Goal: Contribute content: Add original content to the website for others to see

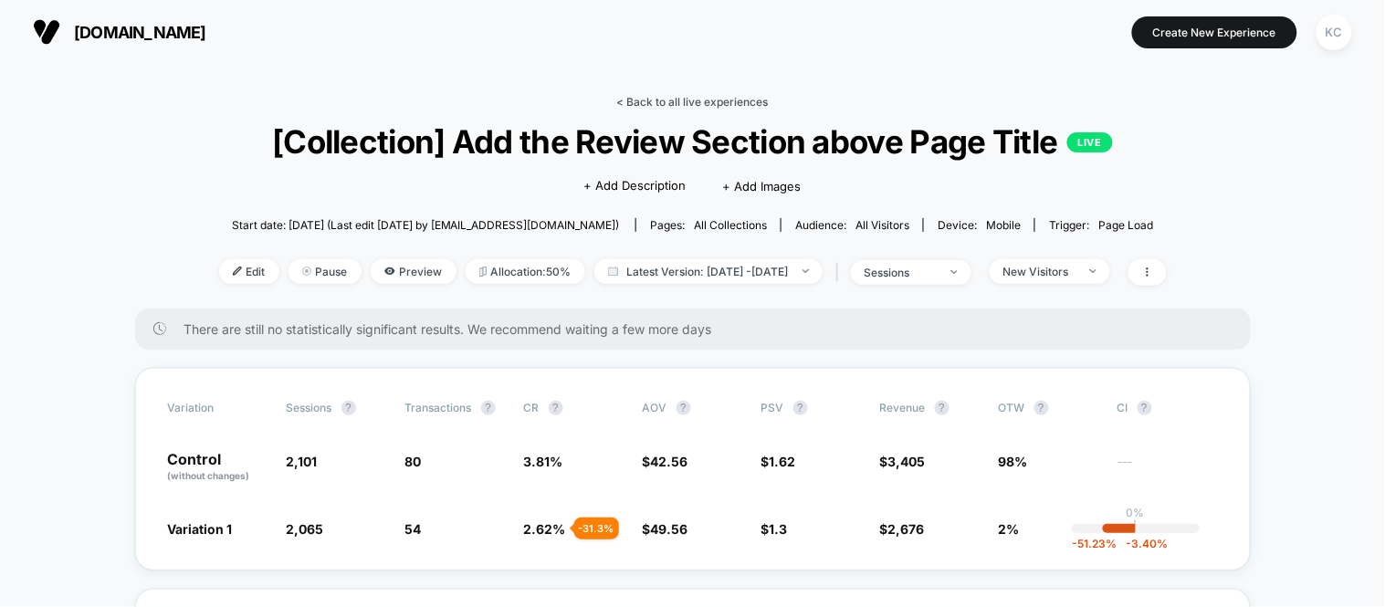
click at [657, 106] on link "< Back to all live experiences" at bounding box center [693, 102] width 152 height 14
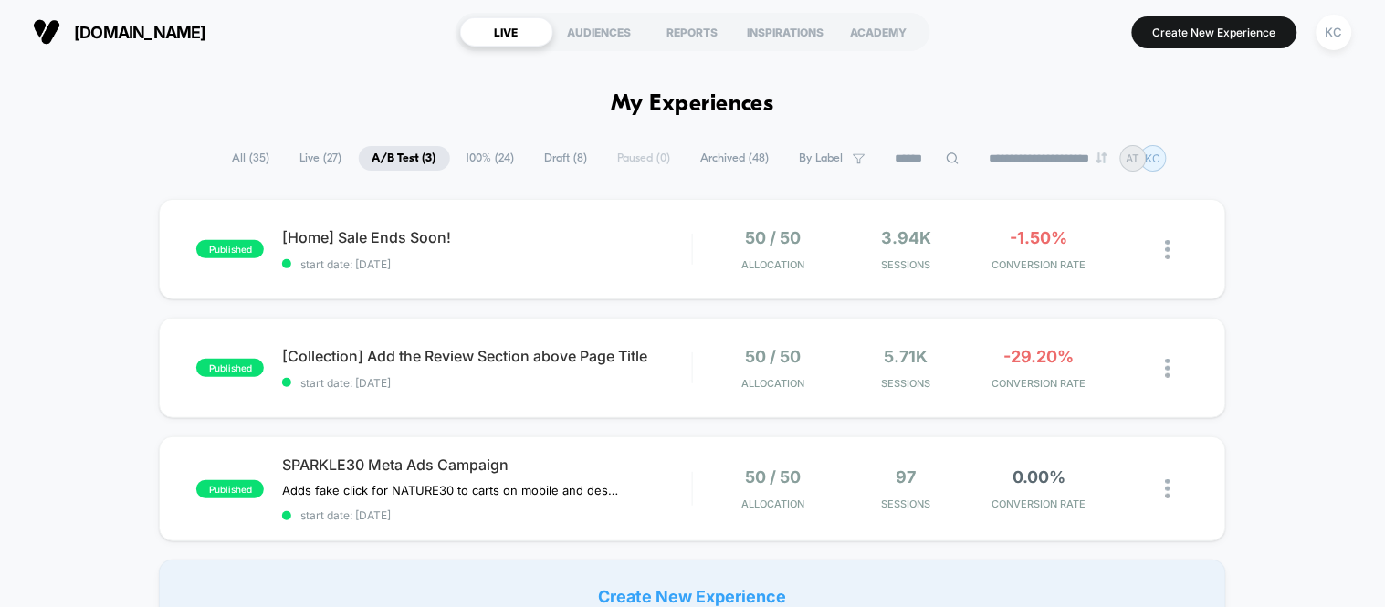
click at [479, 162] on span "100% ( 24 )" at bounding box center [491, 158] width 76 height 25
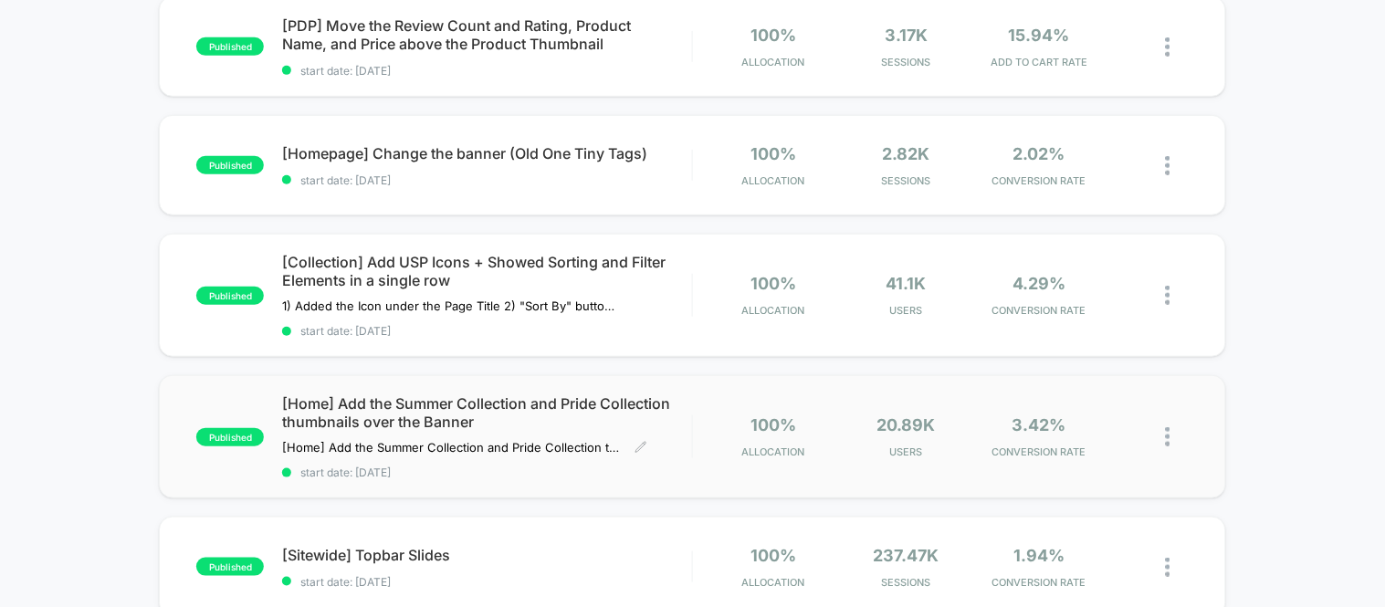
scroll to position [304, 0]
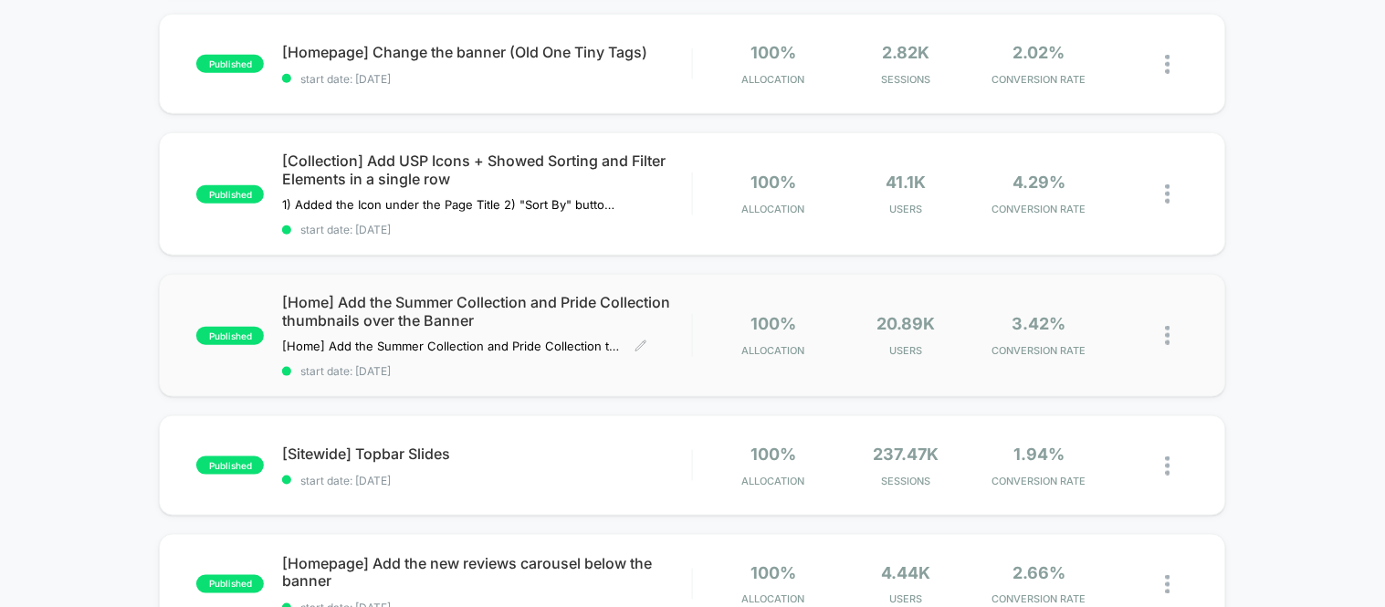
click at [545, 368] on span "start date: [DATE]" at bounding box center [486, 371] width 409 height 14
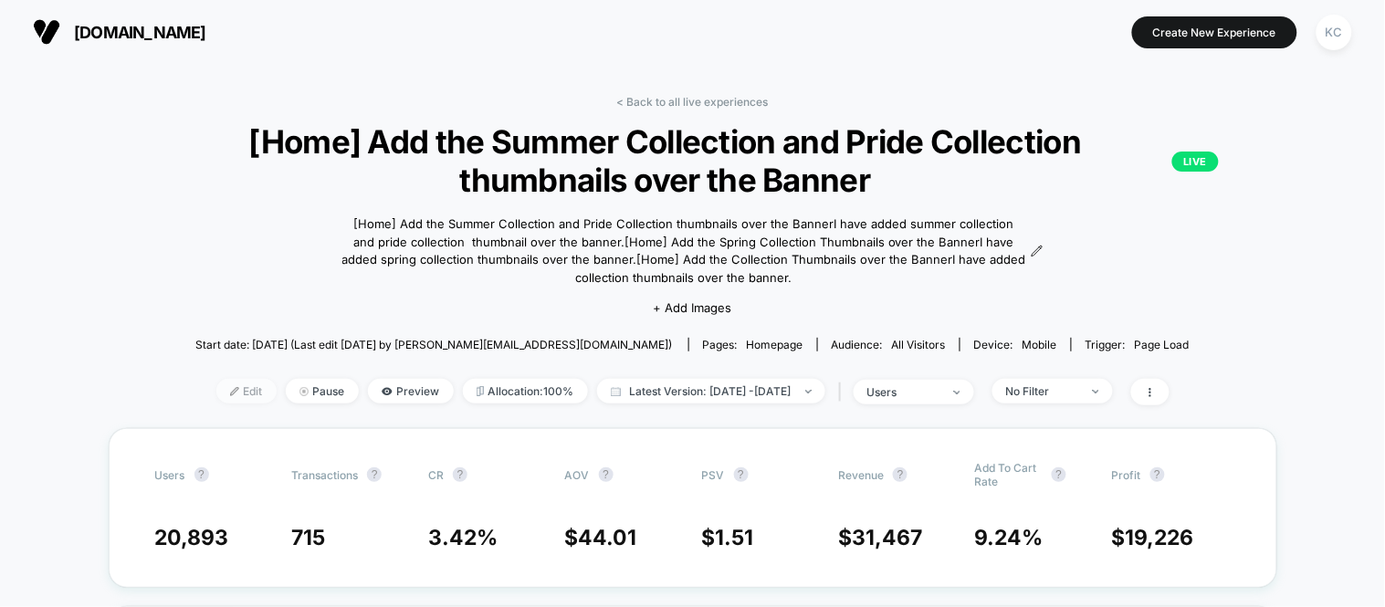
click at [216, 384] on span "Edit" at bounding box center [246, 391] width 60 height 25
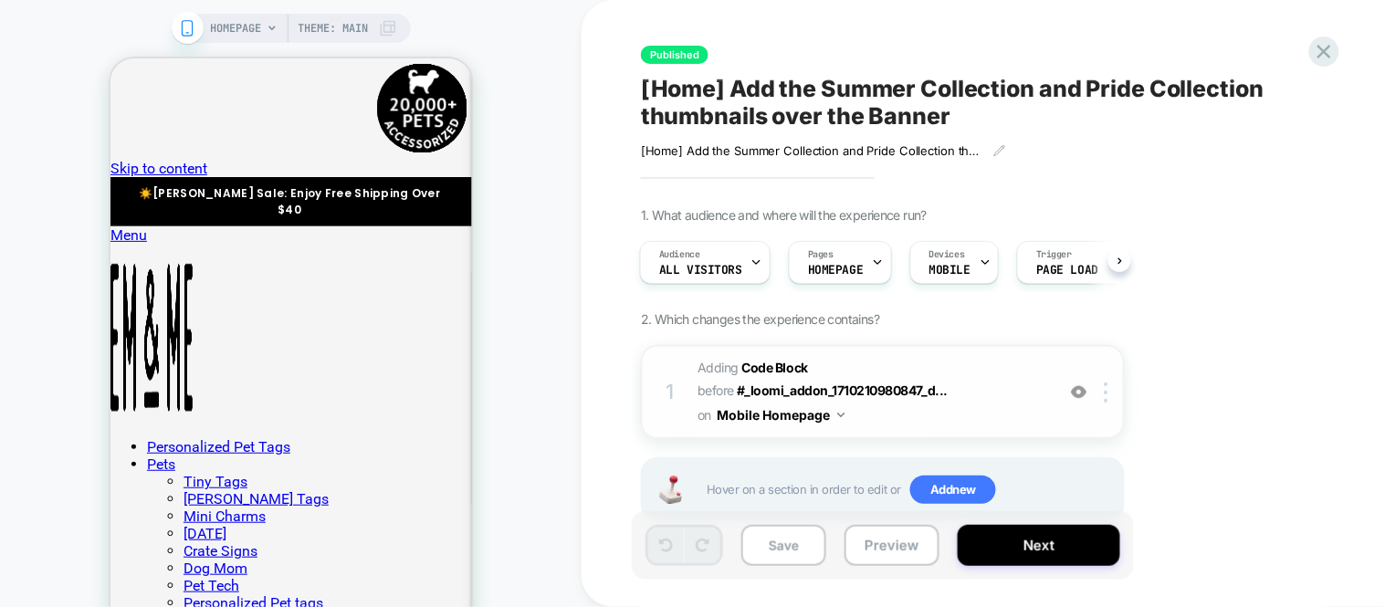
scroll to position [47, 0]
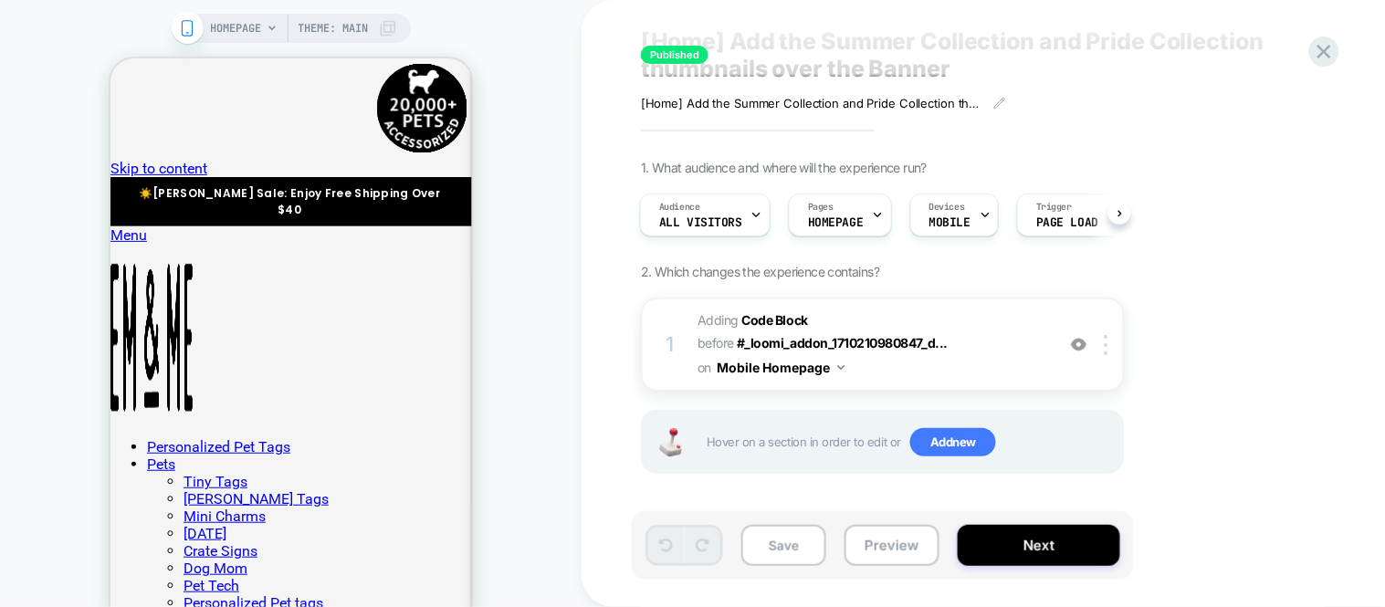
click at [1006, 361] on span "Adding Code Block BEFORE #_loomi_addon_1710210980847_d... #_loomi_addon_1710210…" at bounding box center [872, 345] width 348 height 72
click at [962, 370] on span "Adding Code Block BEFORE #_loomi_addon_1710210980847_d... #_loomi_addon_1710210…" at bounding box center [872, 345] width 348 height 72
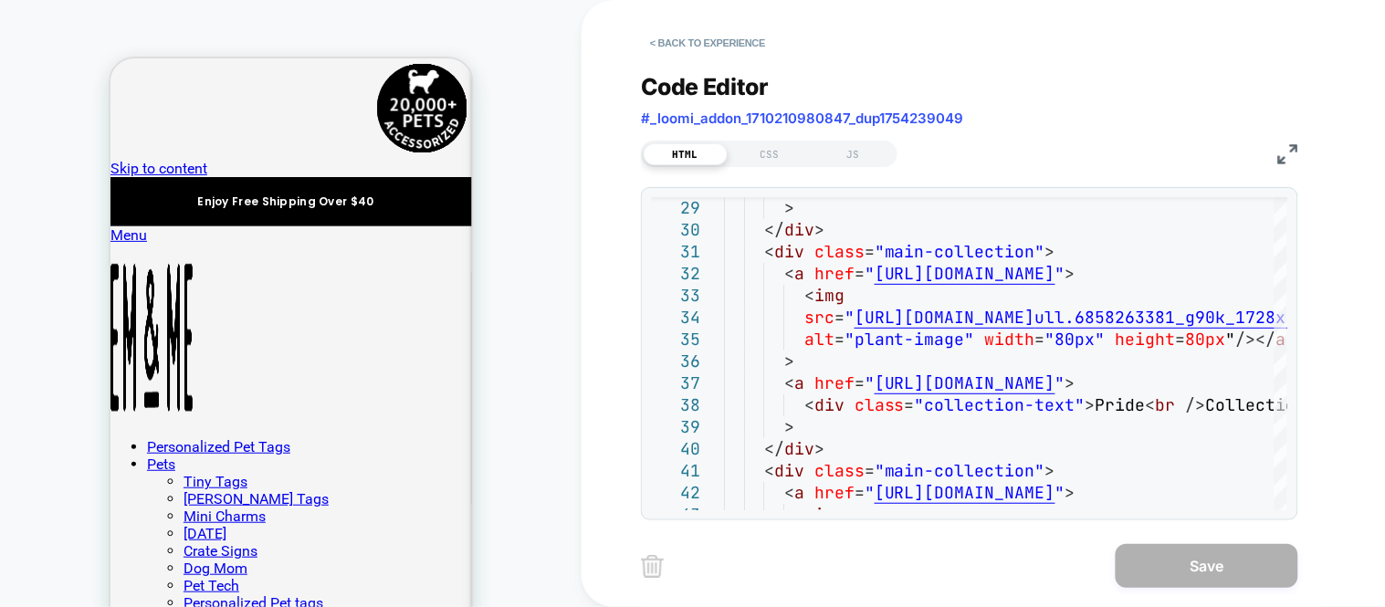
click at [1270, 147] on div "HTML CSS JS" at bounding box center [969, 151] width 657 height 31
click at [1293, 149] on img at bounding box center [1288, 154] width 20 height 20
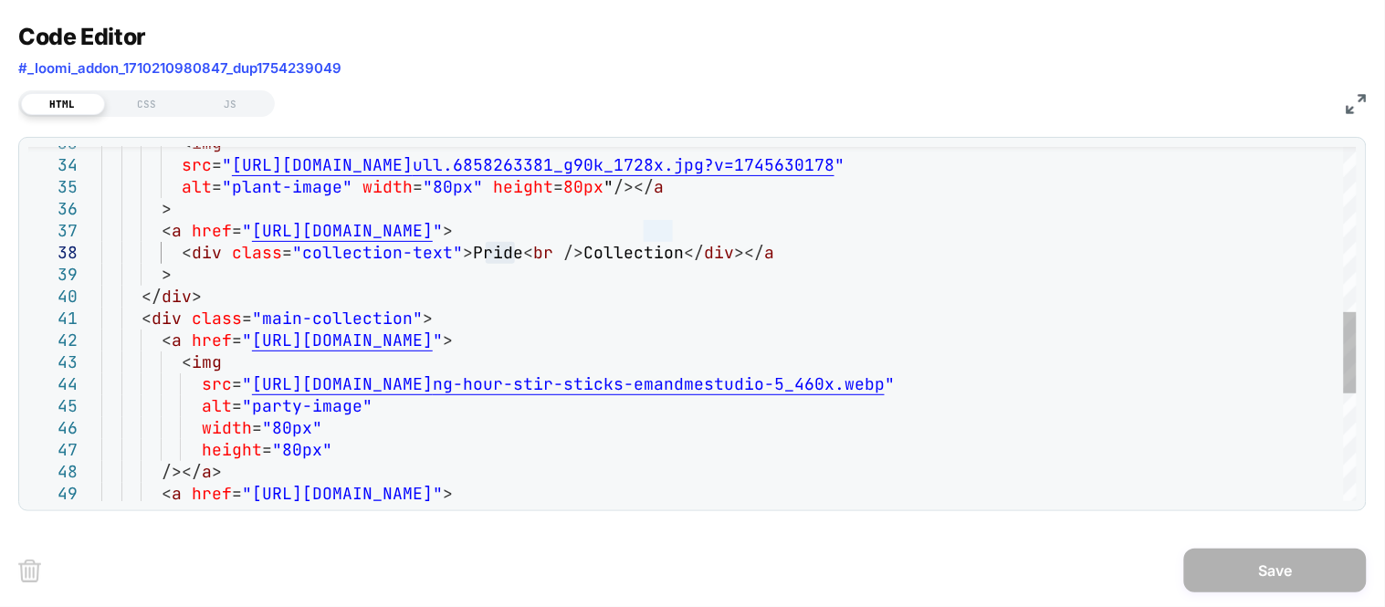
scroll to position [0, 0]
click at [515, 257] on div "</ div > < div class = "main-collection" > < a href = " https://emandmestudio.c…" at bounding box center [728, 200] width 1255 height 1538
drag, startPoint x: 516, startPoint y: 250, endPoint x: 467, endPoint y: 262, distance: 49.8
click at [467, 262] on div "</ div > < div class = "main-collection" > < a href = " https://emandmestudio.c…" at bounding box center [728, 200] width 1255 height 1538
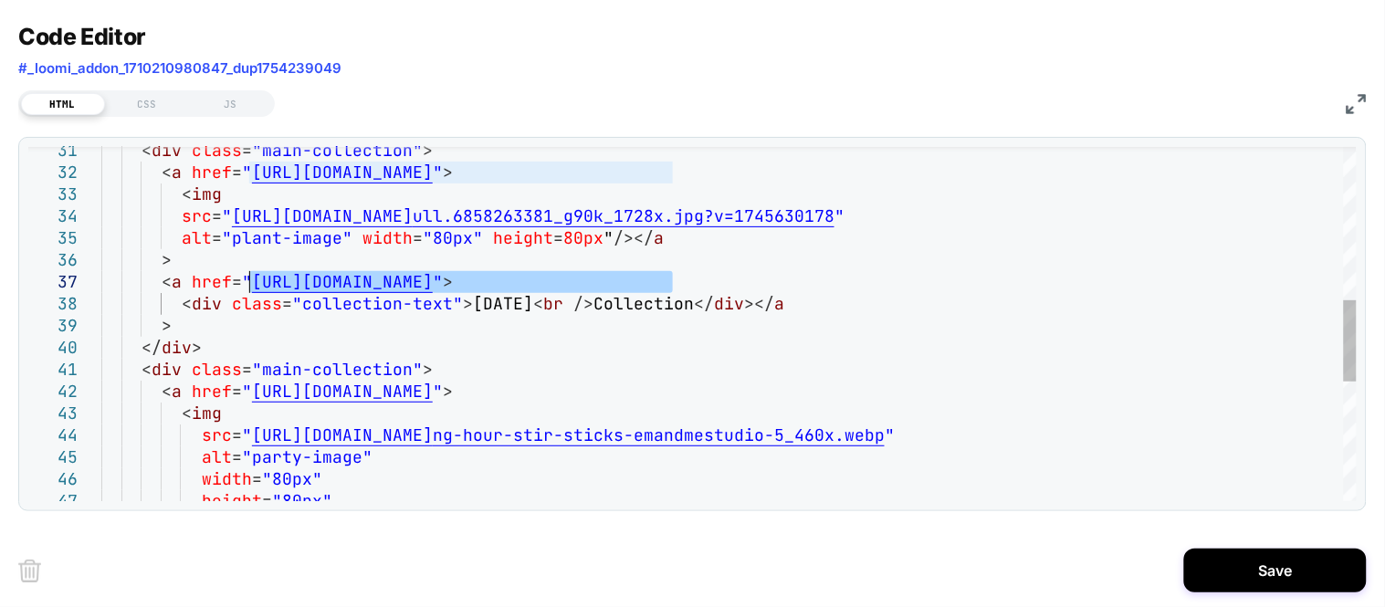
drag, startPoint x: 671, startPoint y: 283, endPoint x: 249, endPoint y: 289, distance: 421.9
click at [249, 289] on div "</ div > < div class = "main-collection" > < a href = " https://emandmestudio.c…" at bounding box center [728, 251] width 1255 height 1538
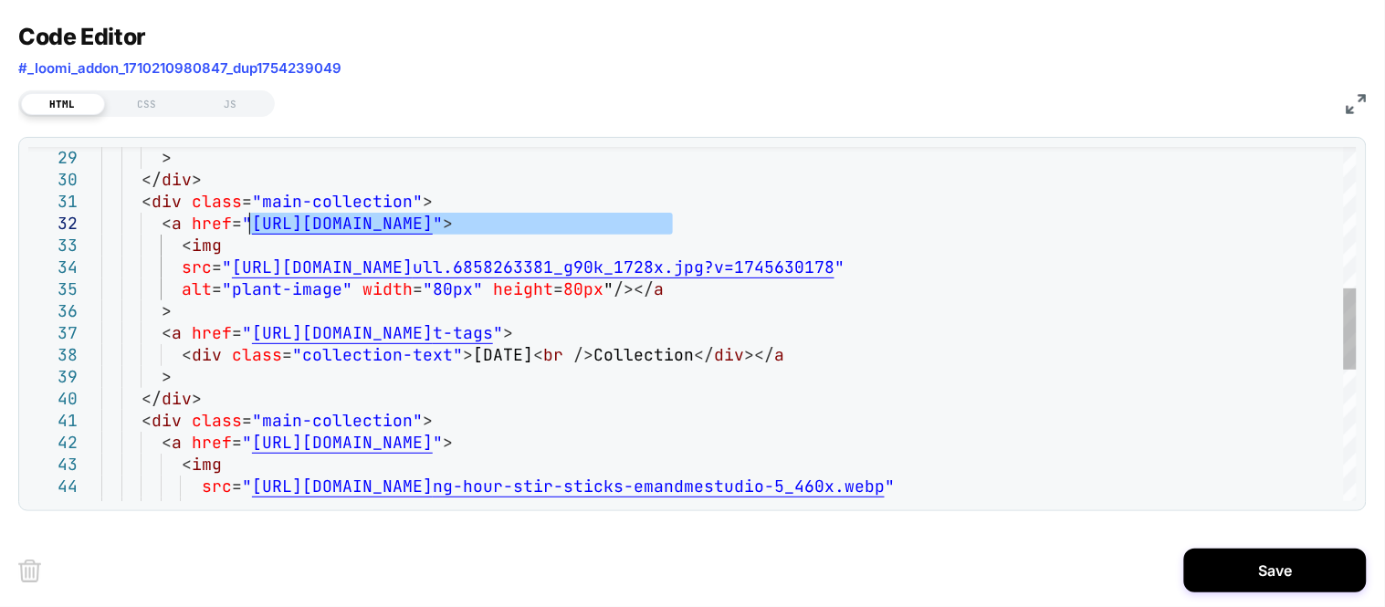
drag, startPoint x: 672, startPoint y: 220, endPoint x: 250, endPoint y: 226, distance: 421.9
click at [250, 226] on div "</ div > < div class = "main-collection" > < a href = " https://emandmestudio.c…" at bounding box center [728, 302] width 1255 height 1538
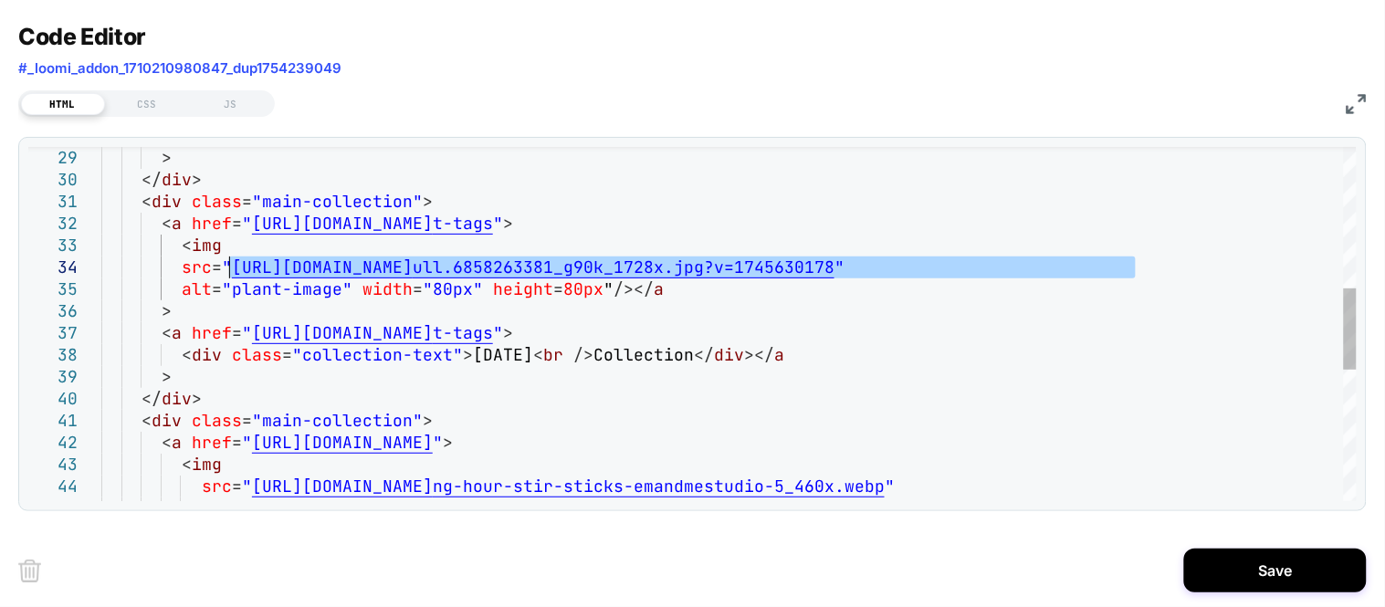
drag, startPoint x: 1135, startPoint y: 271, endPoint x: 228, endPoint y: 269, distance: 906.7
click at [228, 269] on div "</ div > < div class = "main-collection" > < a href = " https://emandmestudio.c…" at bounding box center [728, 302] width 1255 height 1538
type textarea "**********"
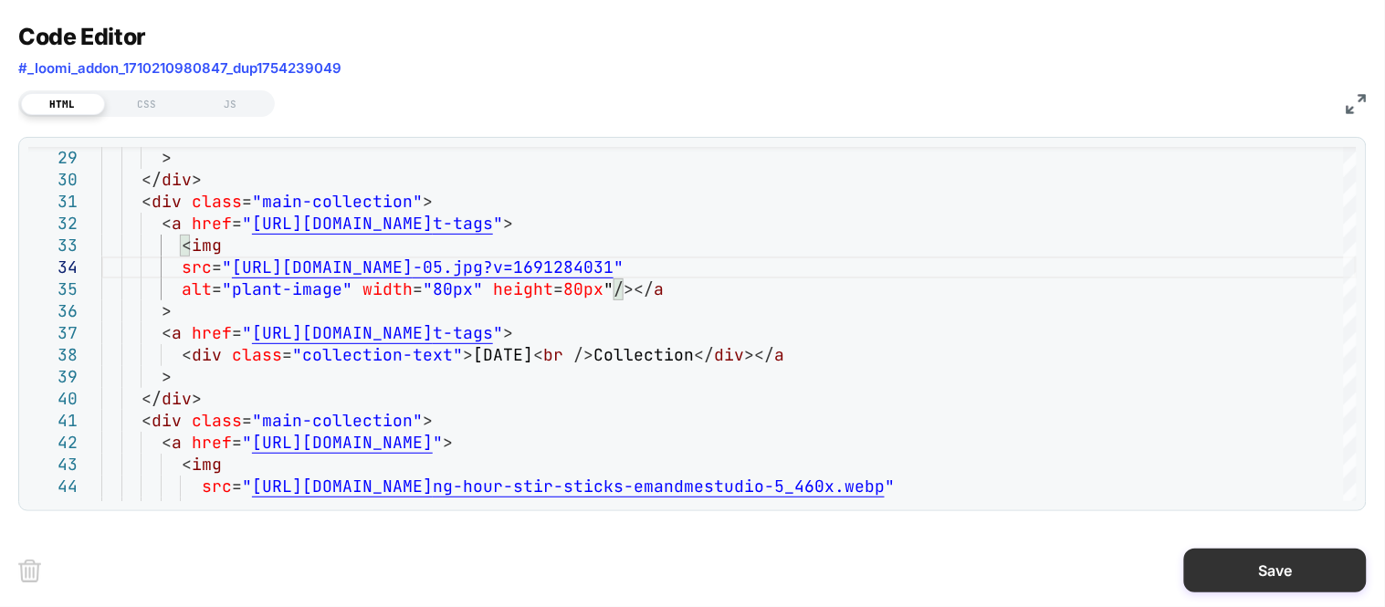
click at [1291, 581] on button "Save" at bounding box center [1275, 571] width 183 height 44
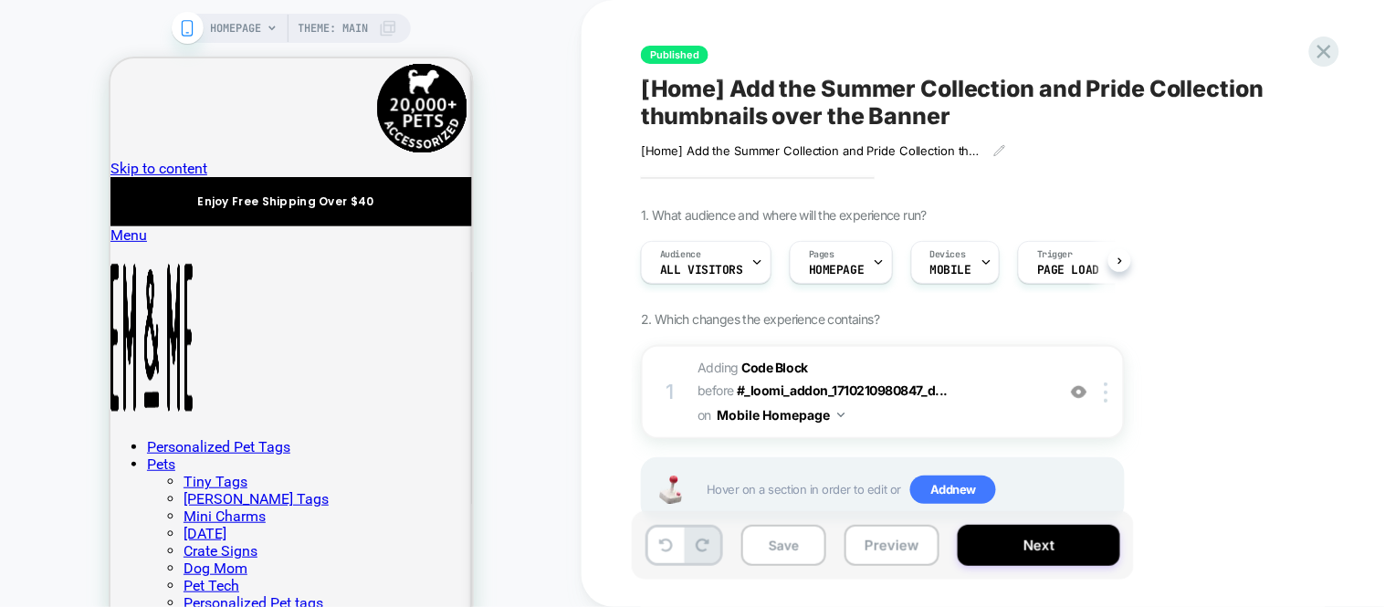
scroll to position [0, 1]
drag, startPoint x: 791, startPoint y: 546, endPoint x: 971, endPoint y: 533, distance: 180.3
click at [788, 546] on button "Save" at bounding box center [783, 545] width 85 height 41
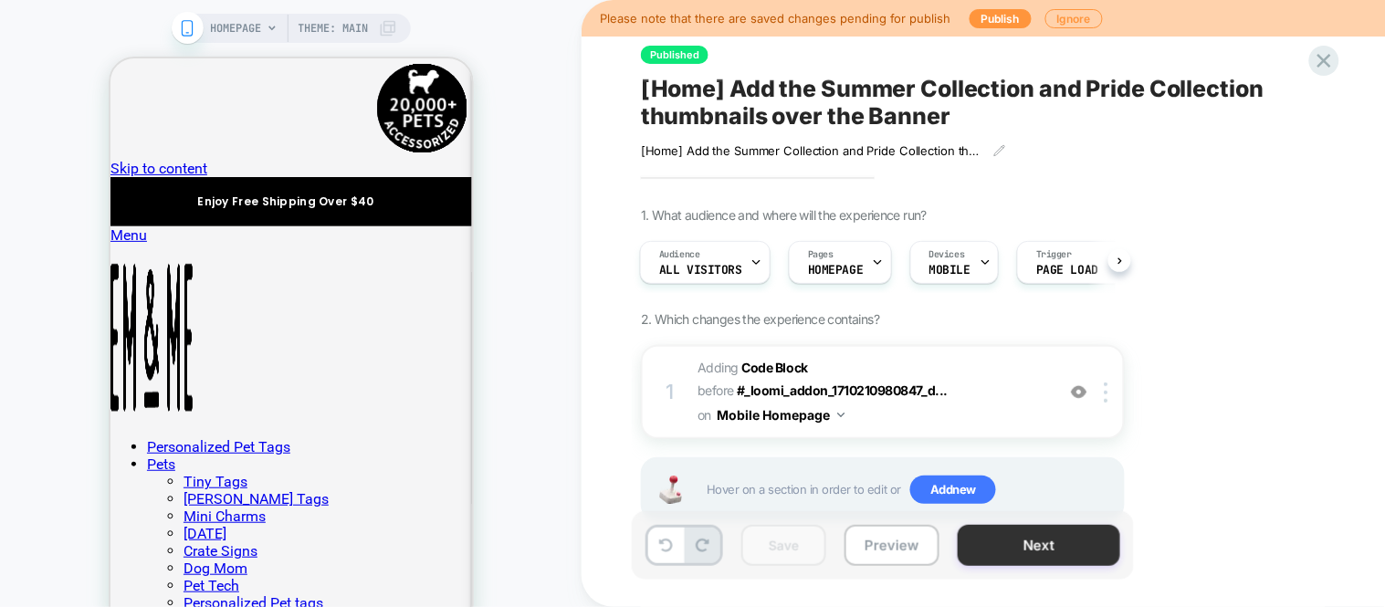
click at [1057, 534] on button "Next" at bounding box center [1039, 545] width 163 height 41
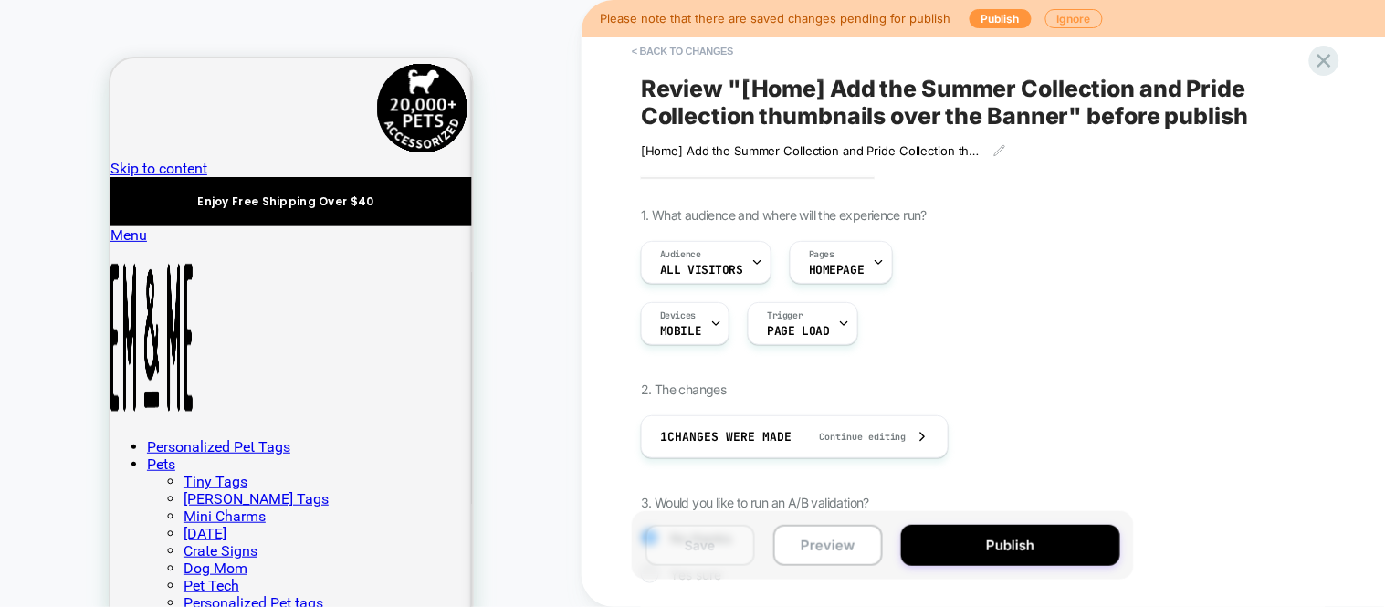
click at [1036, 579] on div "Save Preview Publish" at bounding box center [883, 545] width 502 height 68
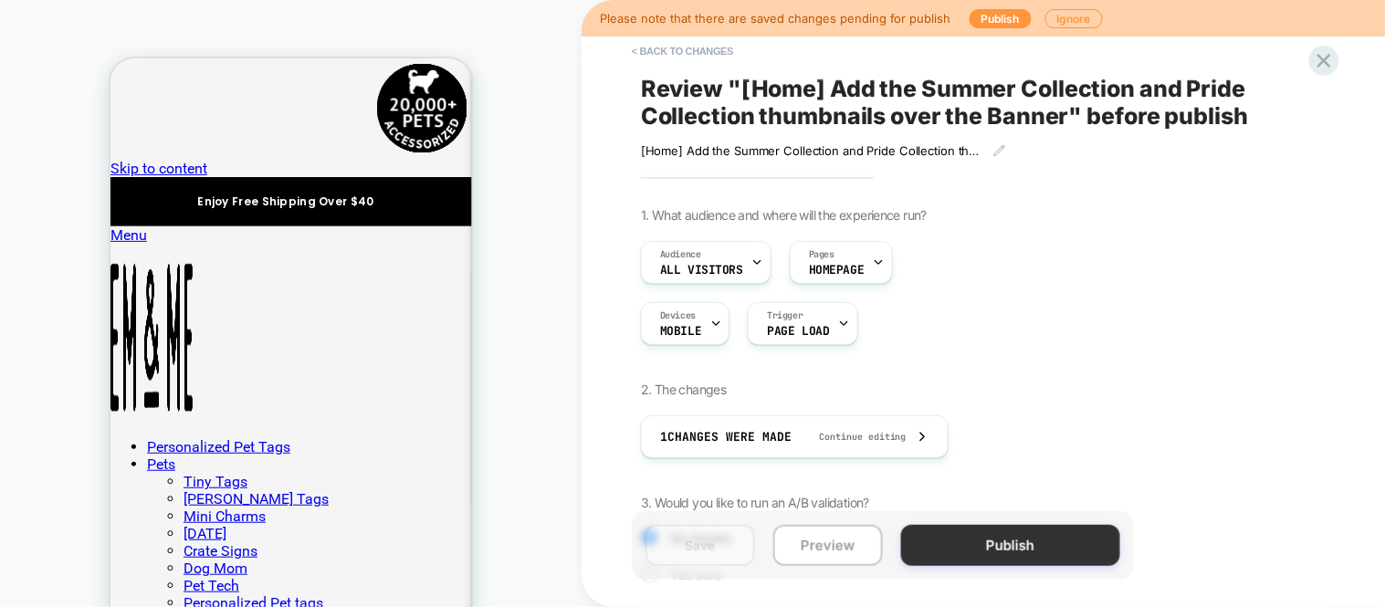
click at [1050, 553] on button "Publish" at bounding box center [1010, 545] width 219 height 41
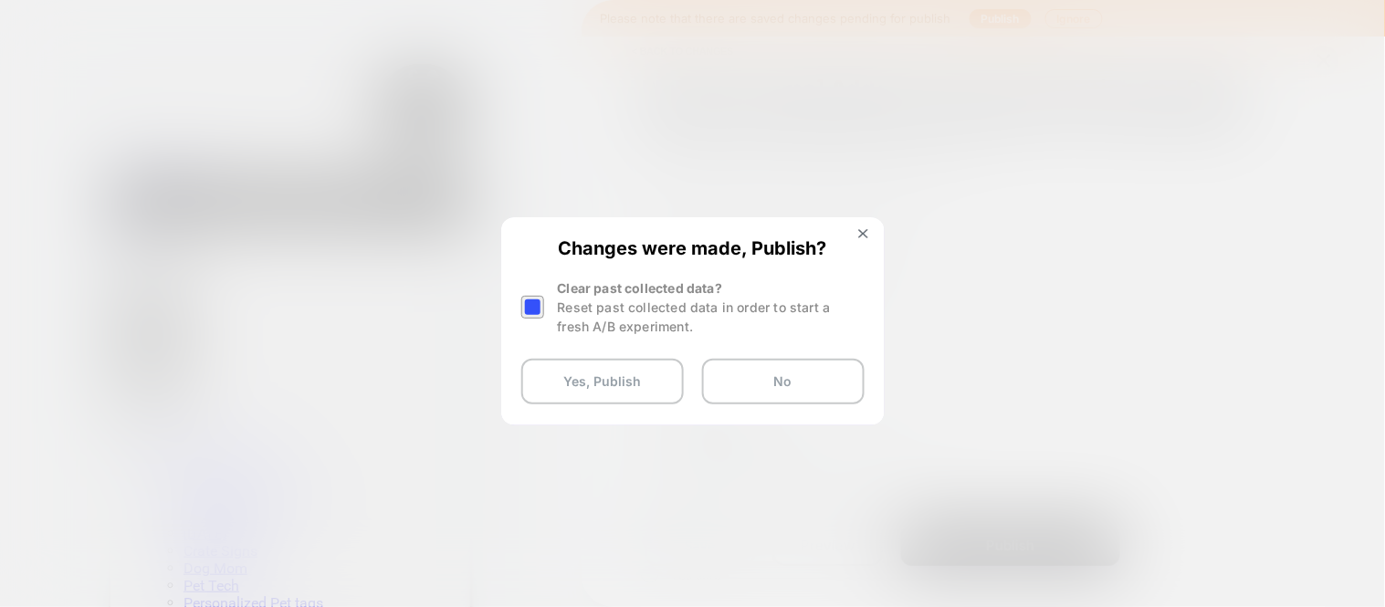
click at [540, 305] on div at bounding box center [532, 307] width 23 height 23
click at [625, 404] on div "Changes were made, Publish? Clear past collected data? Reset past collected dat…" at bounding box center [693, 321] width 380 height 204
click at [636, 391] on button "Yes, Publish" at bounding box center [602, 382] width 163 height 46
